Goal: Information Seeking & Learning: Find specific fact

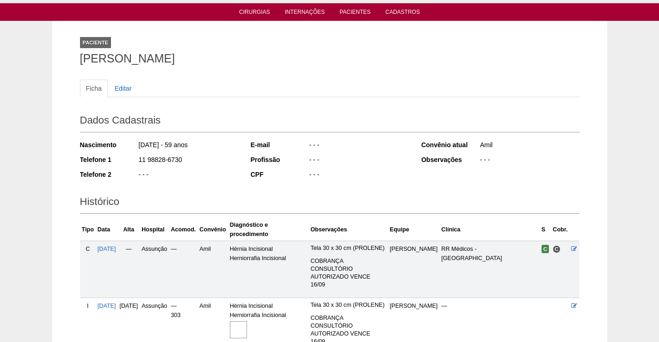
scroll to position [134, 0]
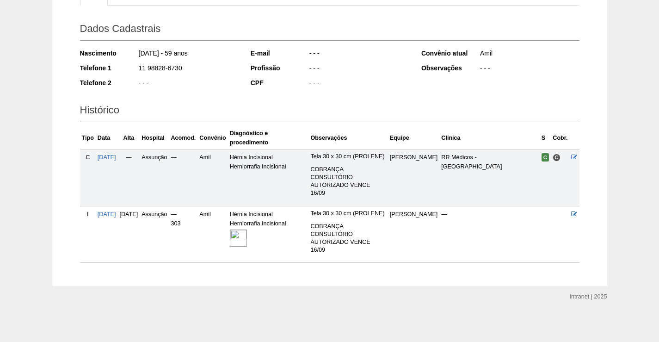
click at [247, 229] on img at bounding box center [238, 237] width 17 height 17
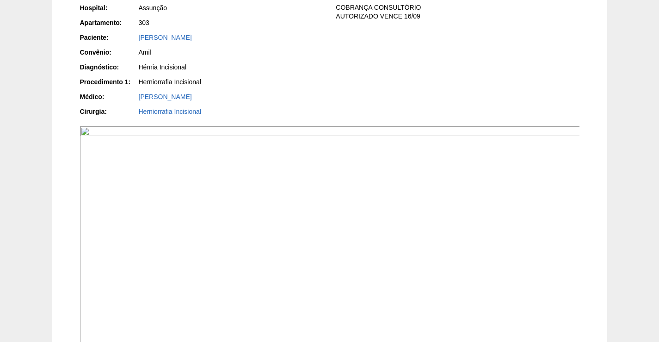
scroll to position [324, 0]
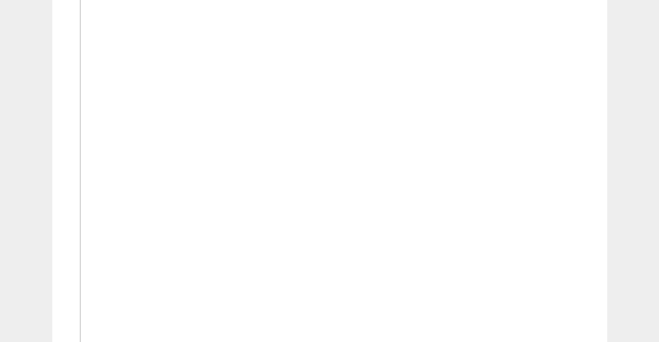
click at [468, 216] on img at bounding box center [330, 159] width 500 height 375
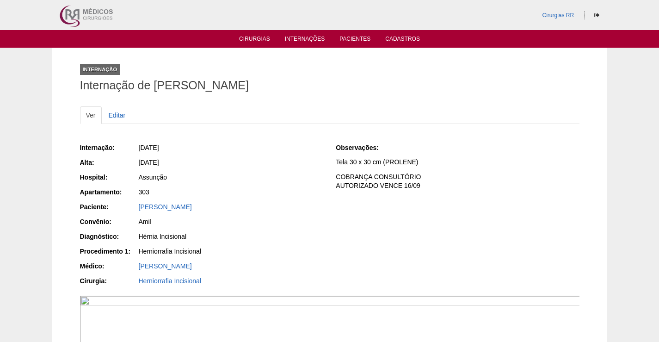
scroll to position [324, 0]
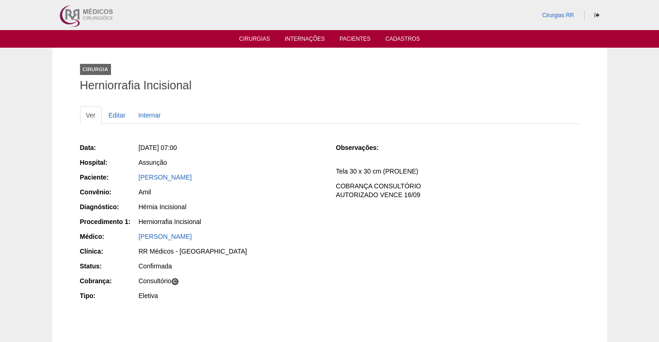
drag, startPoint x: 196, startPoint y: 175, endPoint x: 114, endPoint y: 178, distance: 81.9
click at [114, 178] on div "Paciente: [PERSON_NAME]" at bounding box center [201, 178] width 243 height 12
copy div "Paciente: [PERSON_NAME]"
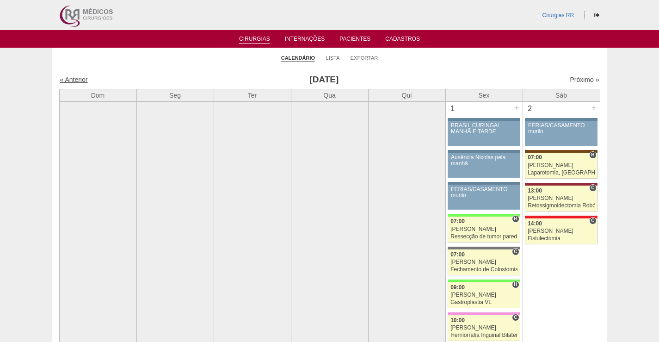
click at [72, 79] on link "« Anterior" at bounding box center [74, 79] width 28 height 7
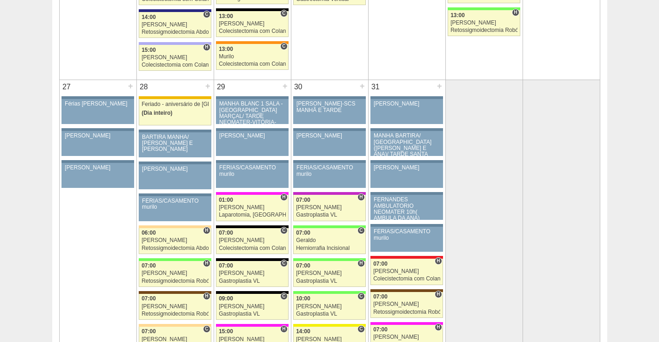
scroll to position [2172, 0]
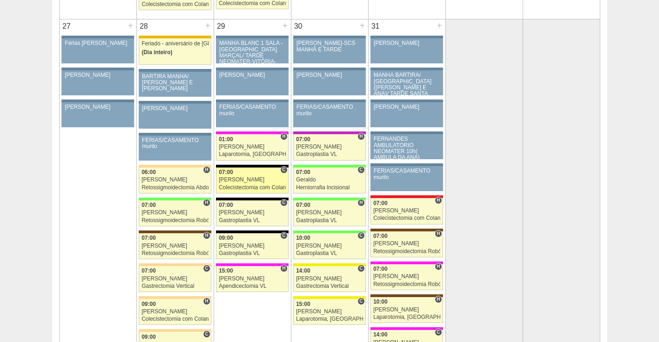
click at [263, 177] on div "Bruno" at bounding box center [252, 180] width 67 height 6
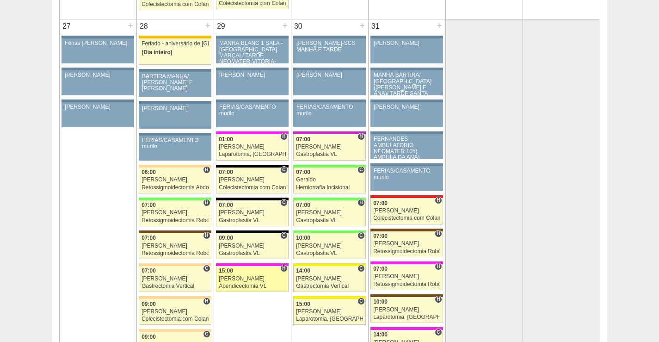
scroll to position [2172, 0]
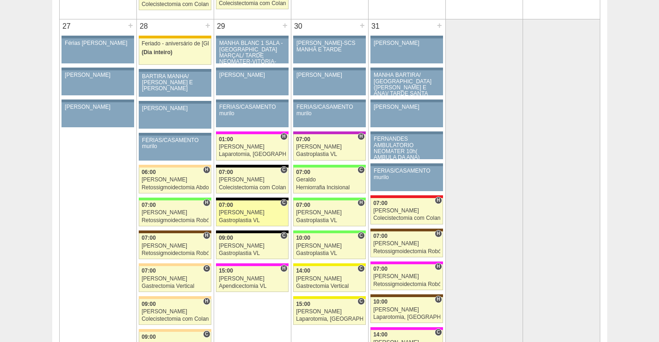
click at [251, 212] on div "Paulo Regina" at bounding box center [252, 212] width 67 height 6
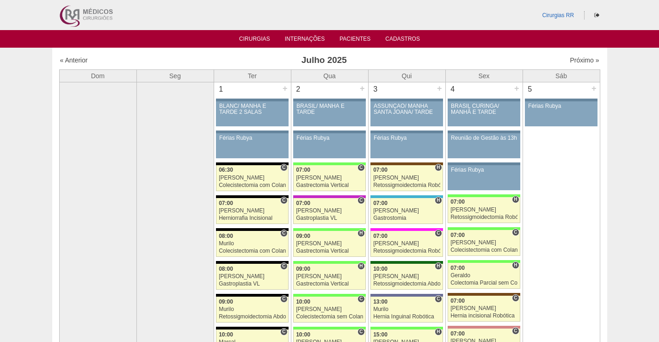
scroll to position [2172, 0]
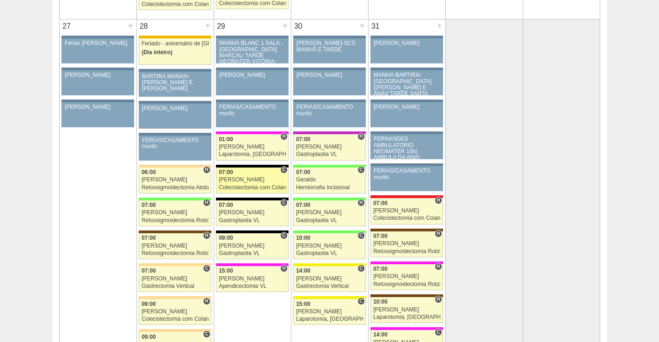
click at [248, 178] on div "Bruno" at bounding box center [252, 180] width 67 height 6
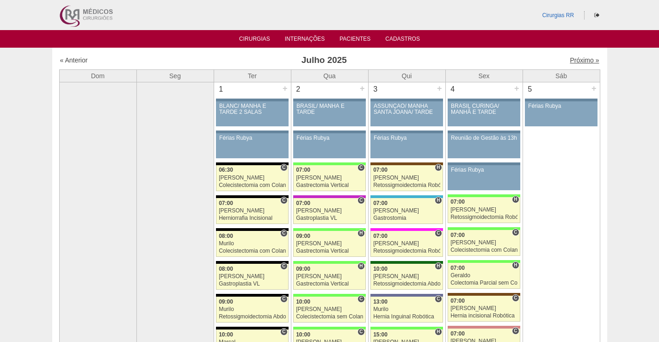
click at [574, 61] on link "Próximo »" at bounding box center [583, 59] width 29 height 7
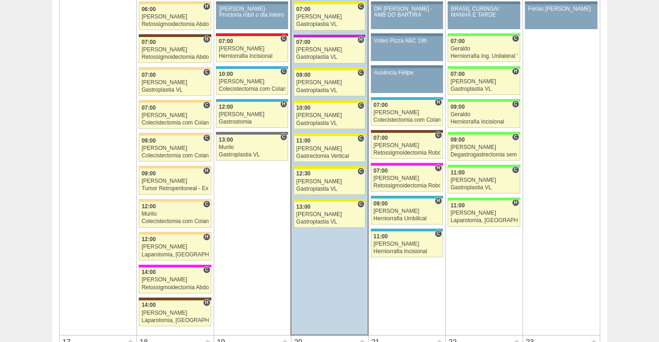
scroll to position [1063, 0]
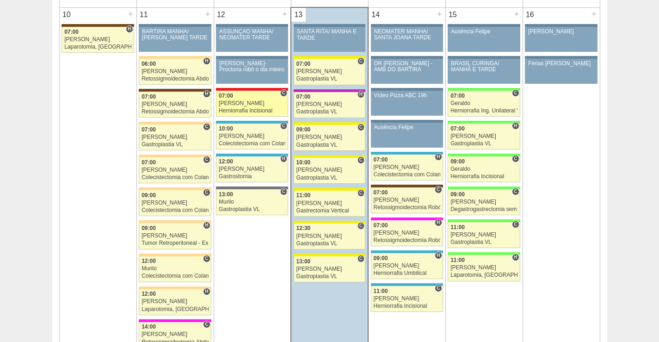
click at [243, 102] on div "[PERSON_NAME]" at bounding box center [252, 103] width 67 height 6
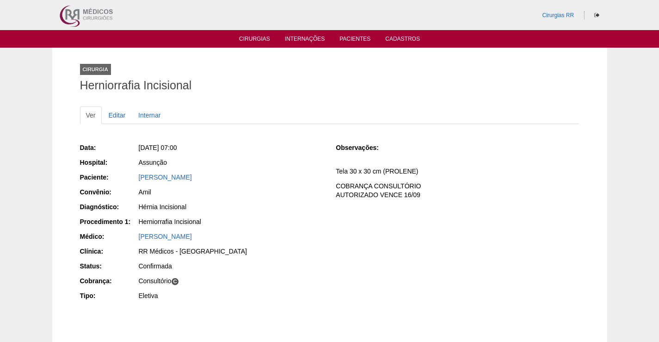
drag, startPoint x: 202, startPoint y: 177, endPoint x: 137, endPoint y: 176, distance: 64.2
click at [137, 176] on div "Paciente: [PERSON_NAME]" at bounding box center [201, 178] width 243 height 12
copy div "Paciente: [PERSON_NAME]"
